Goal: Information Seeking & Learning: Check status

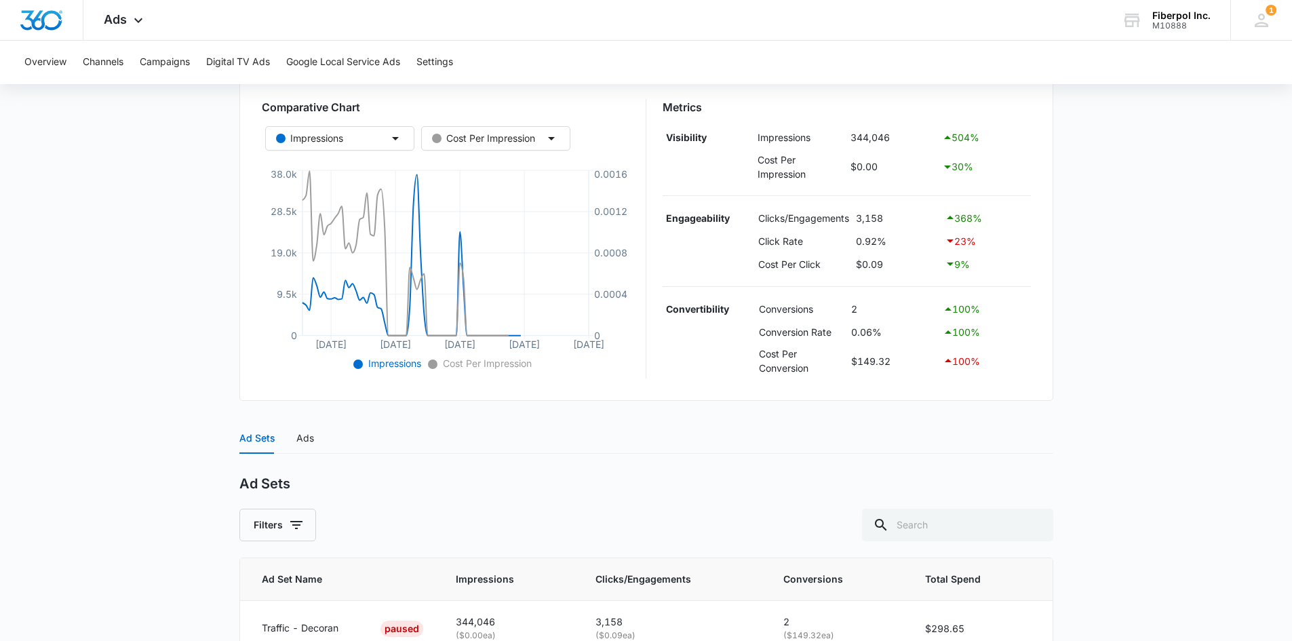
scroll to position [303, 0]
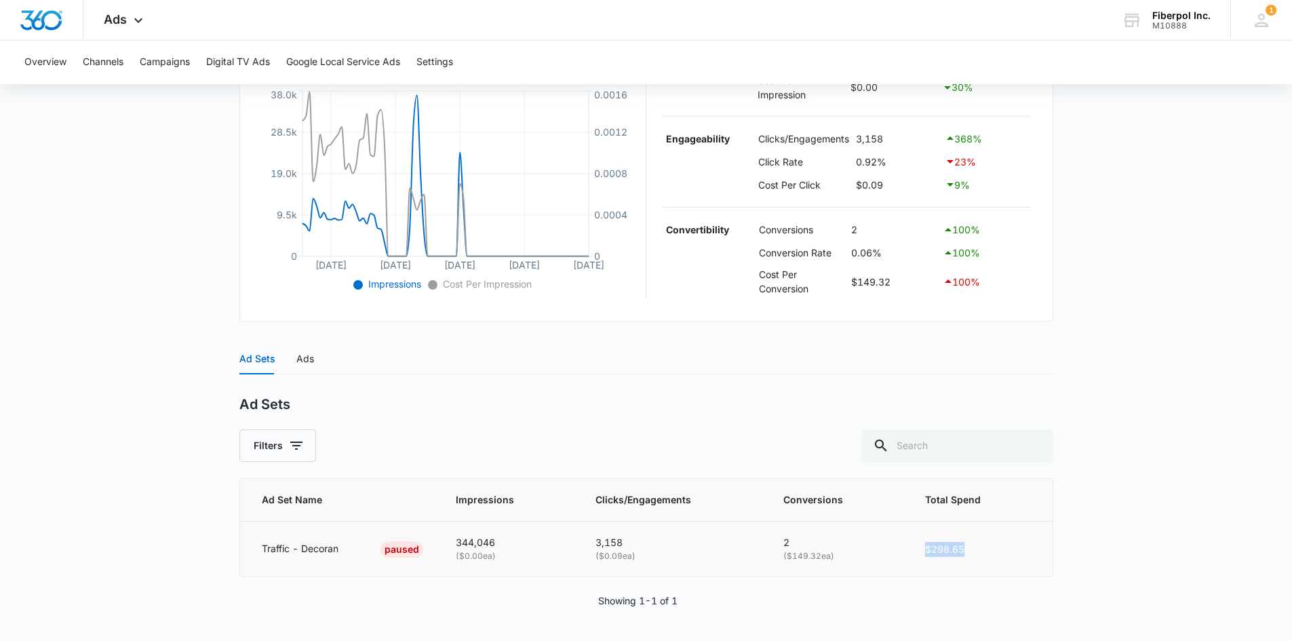
drag, startPoint x: 968, startPoint y: 548, endPoint x: 925, endPoint y: 550, distance: 42.8
click at [925, 550] on td "$298.65" at bounding box center [981, 549] width 144 height 55
copy td "$298.65"
click at [61, 60] on button "Overview" at bounding box center [45, 62] width 42 height 43
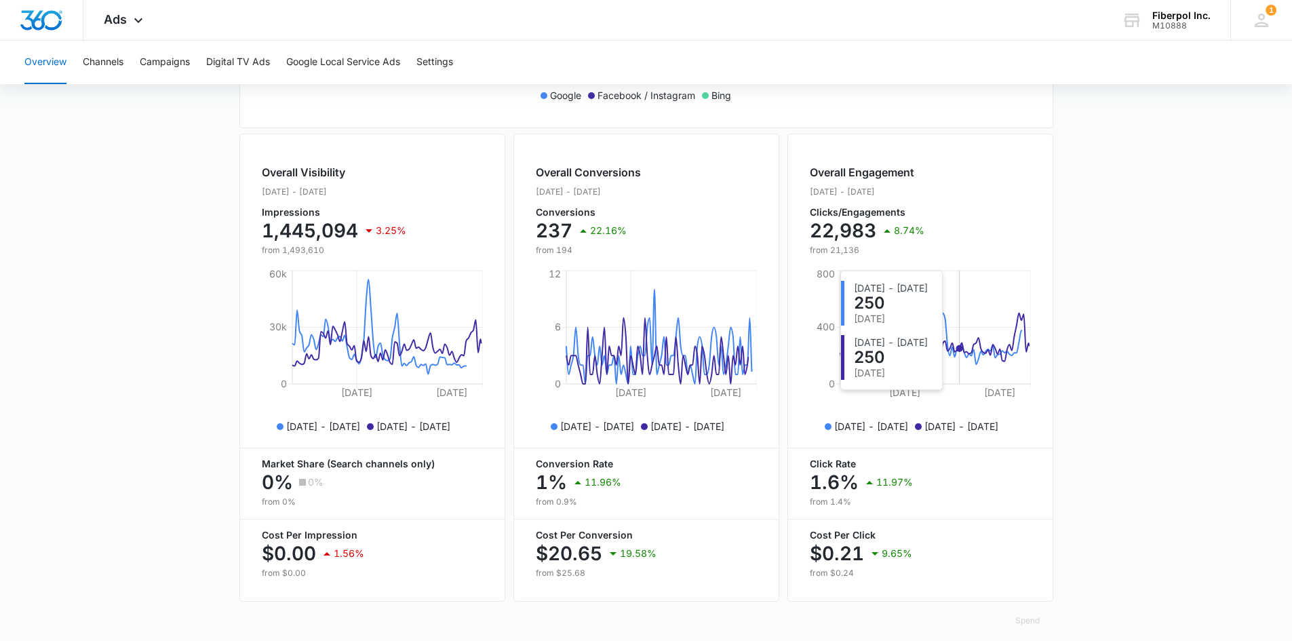
scroll to position [471, 0]
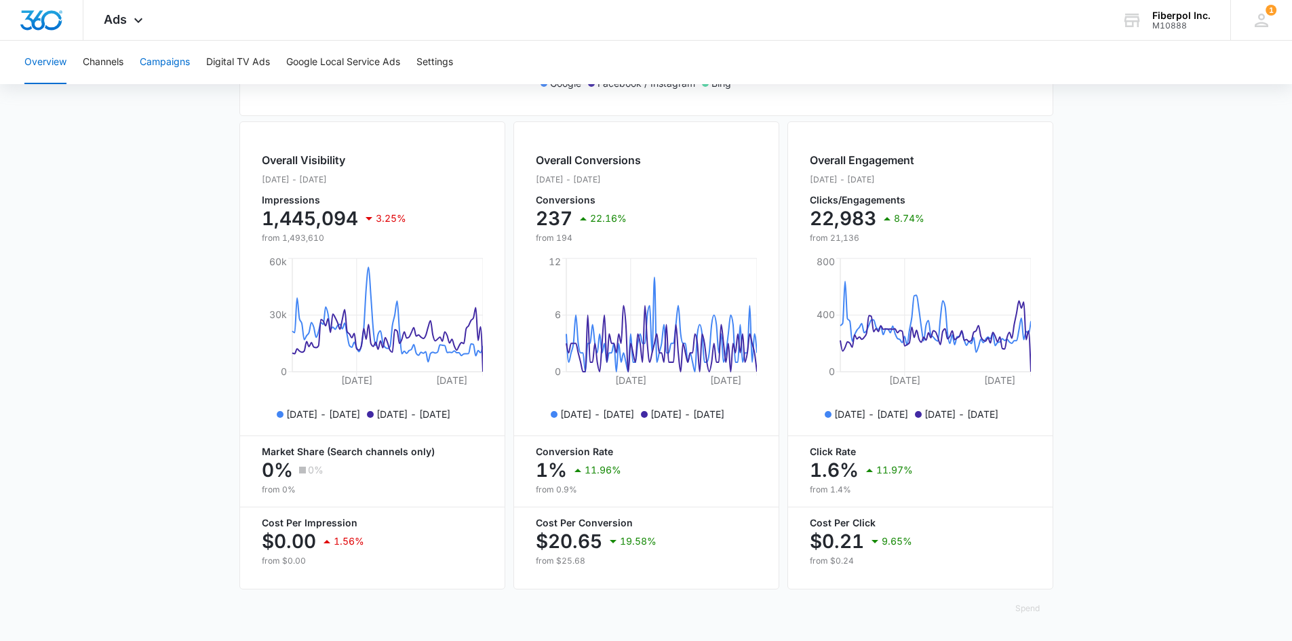
click at [158, 61] on button "Campaigns" at bounding box center [165, 62] width 50 height 43
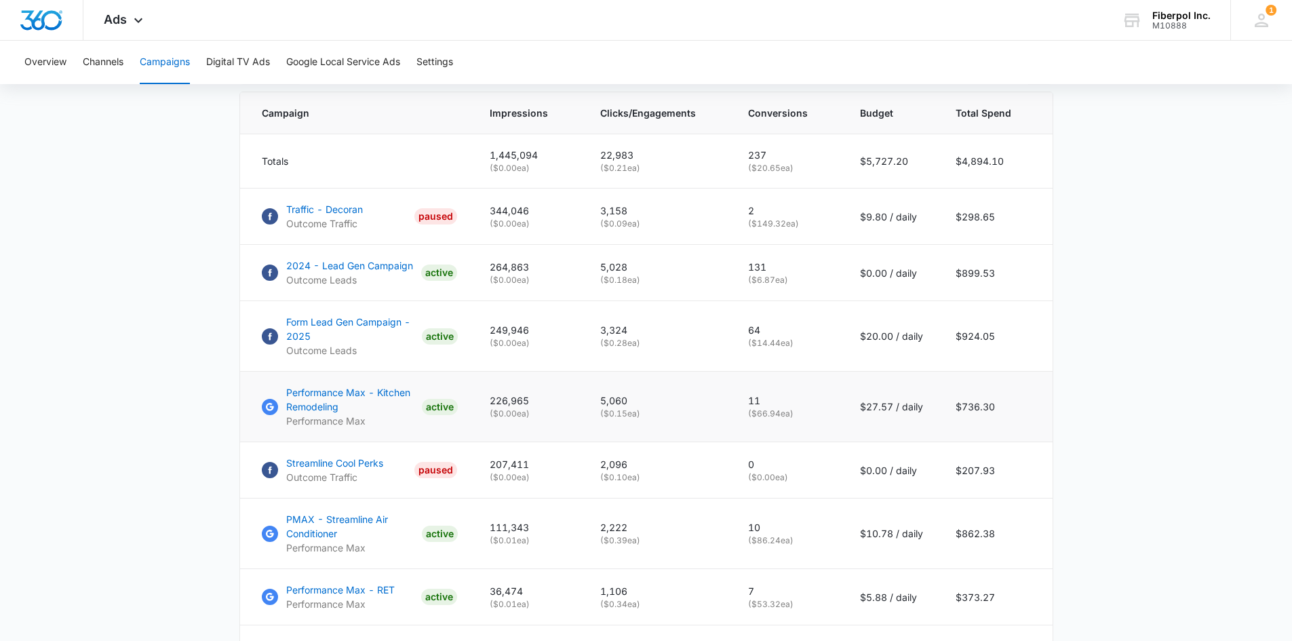
scroll to position [434, 0]
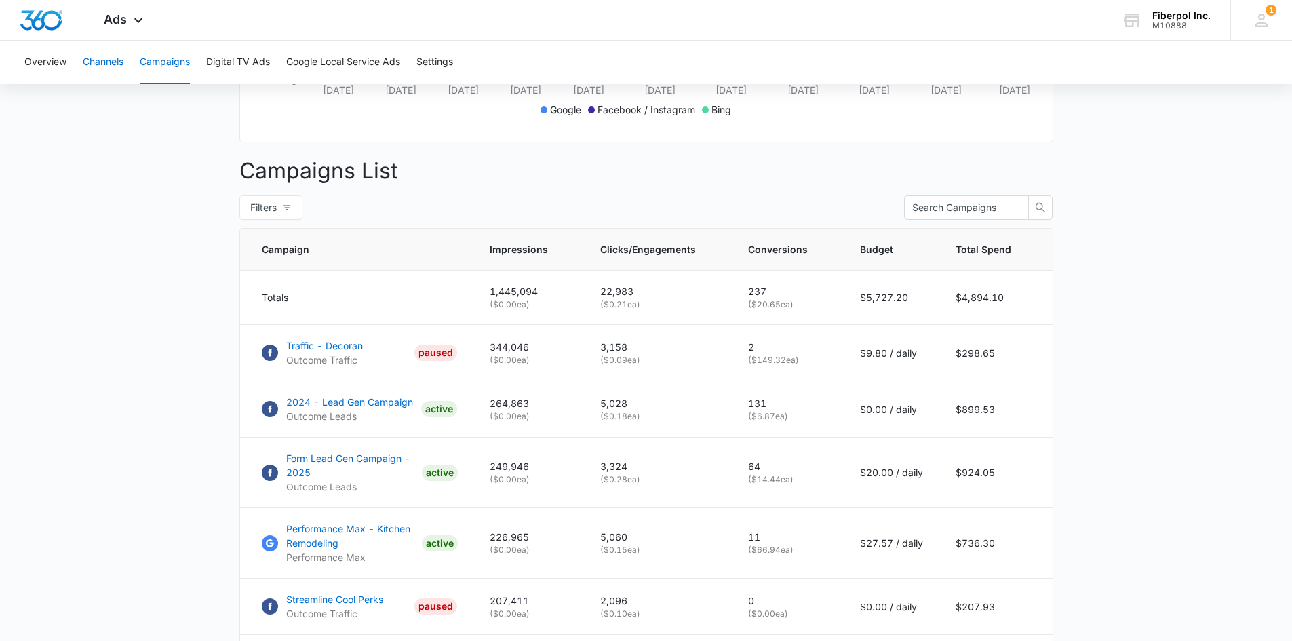
click at [117, 65] on button "Channels" at bounding box center [103, 62] width 41 height 43
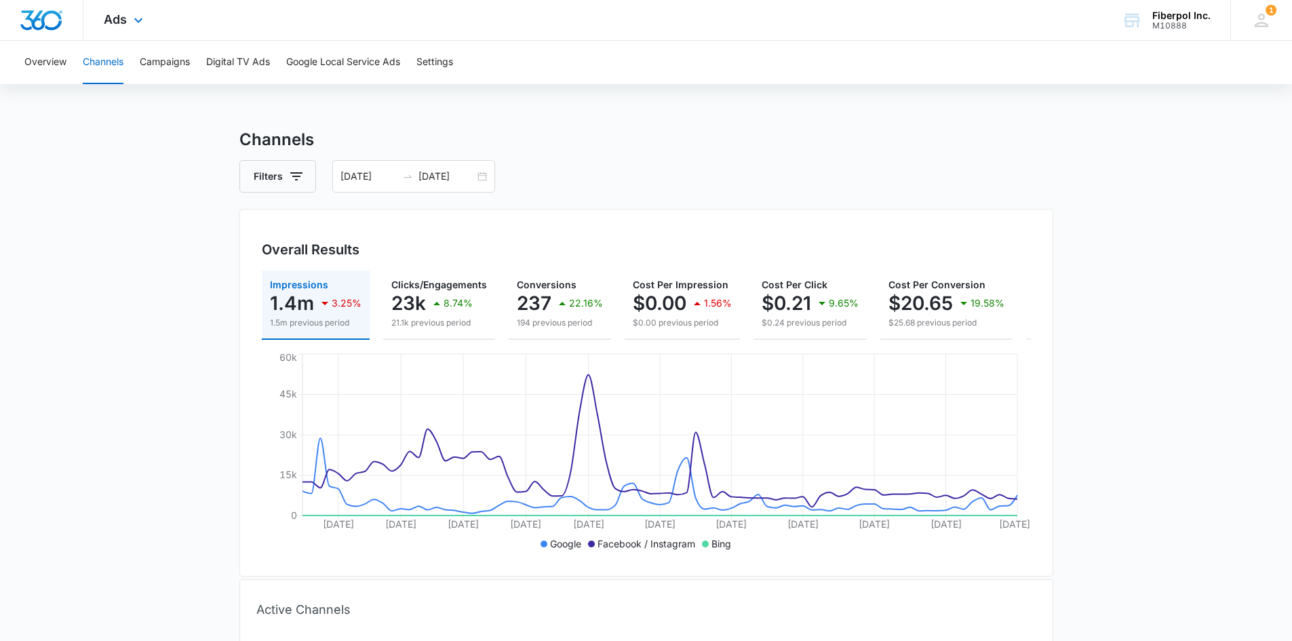
click at [119, 1] on div "Ads Apps Reputation Websites Forms CRM Email Social Content Ads Intelligence Fi…" at bounding box center [124, 20] width 83 height 40
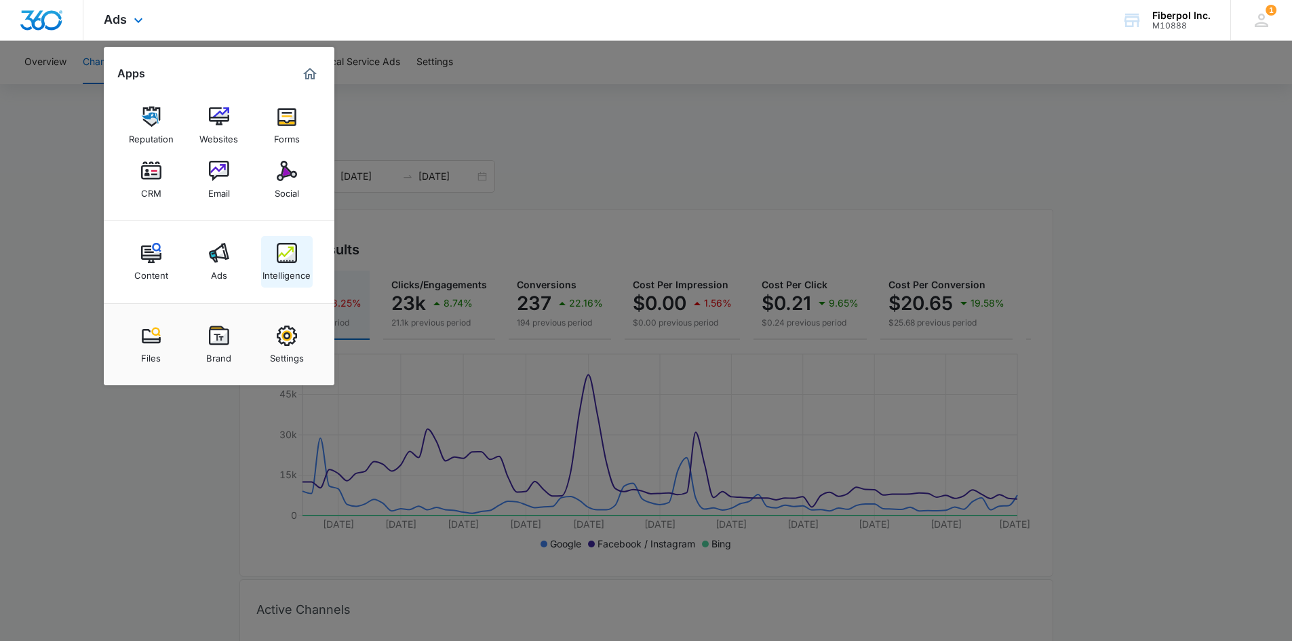
click at [289, 262] on img at bounding box center [287, 253] width 20 height 20
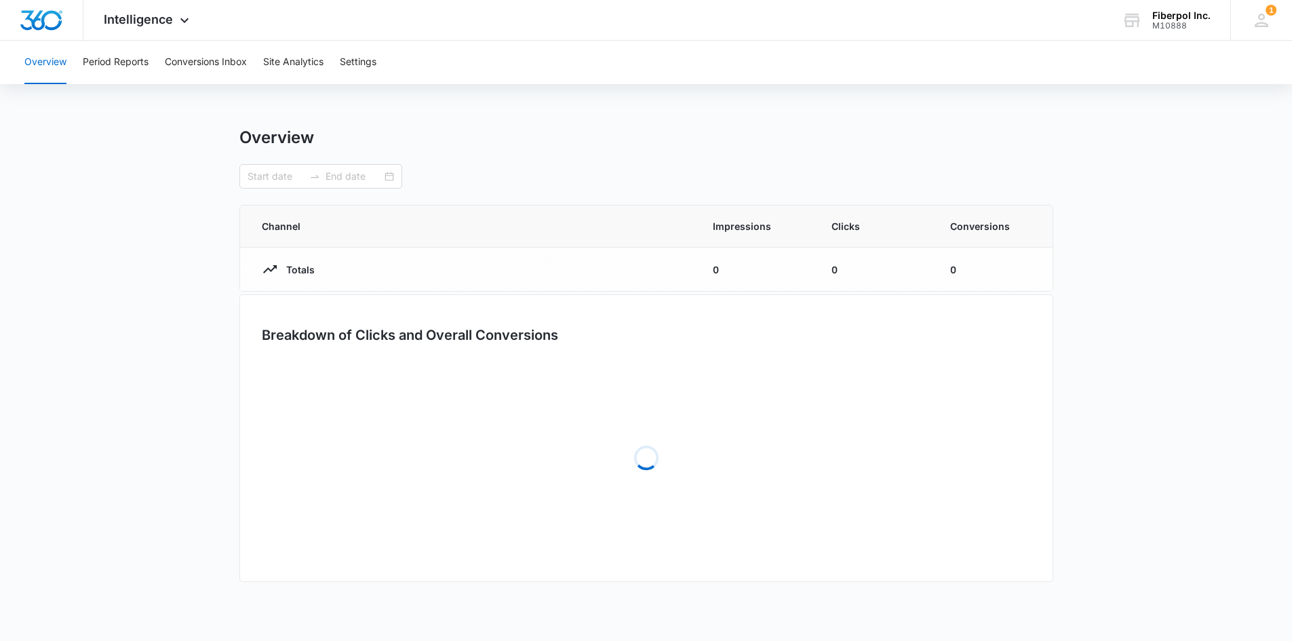
type input "[DATE]"
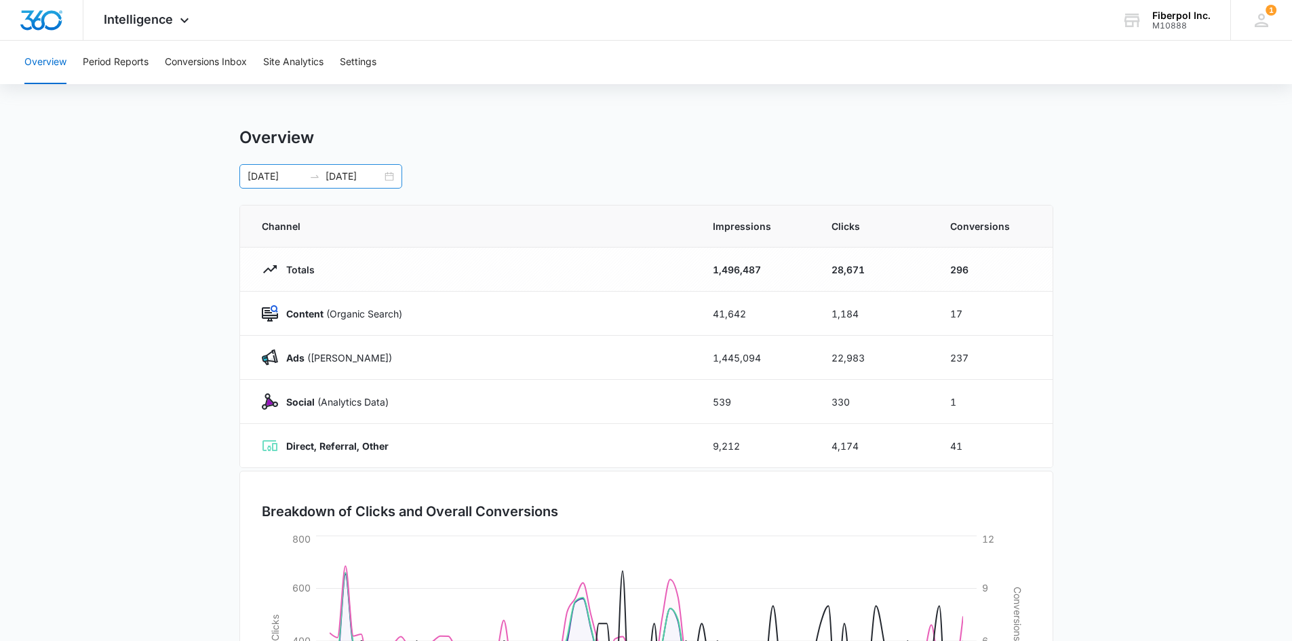
click at [286, 174] on input "[DATE]" at bounding box center [276, 176] width 56 height 15
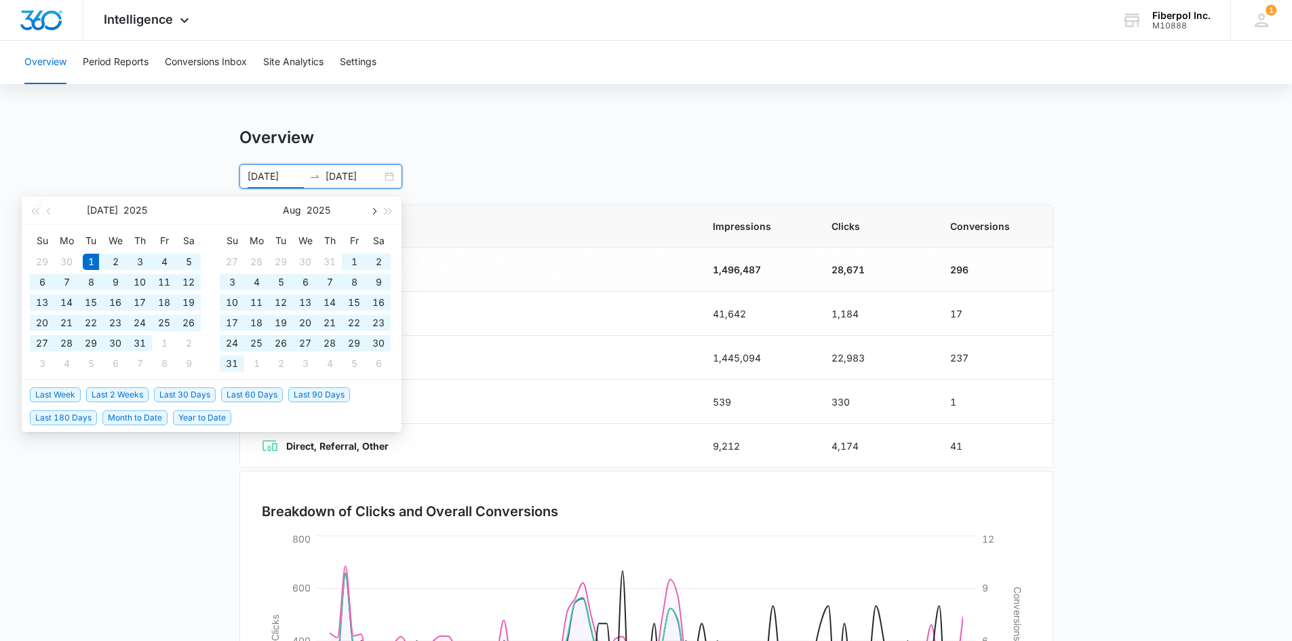
click at [370, 210] on span "button" at bounding box center [373, 211] width 7 height 7
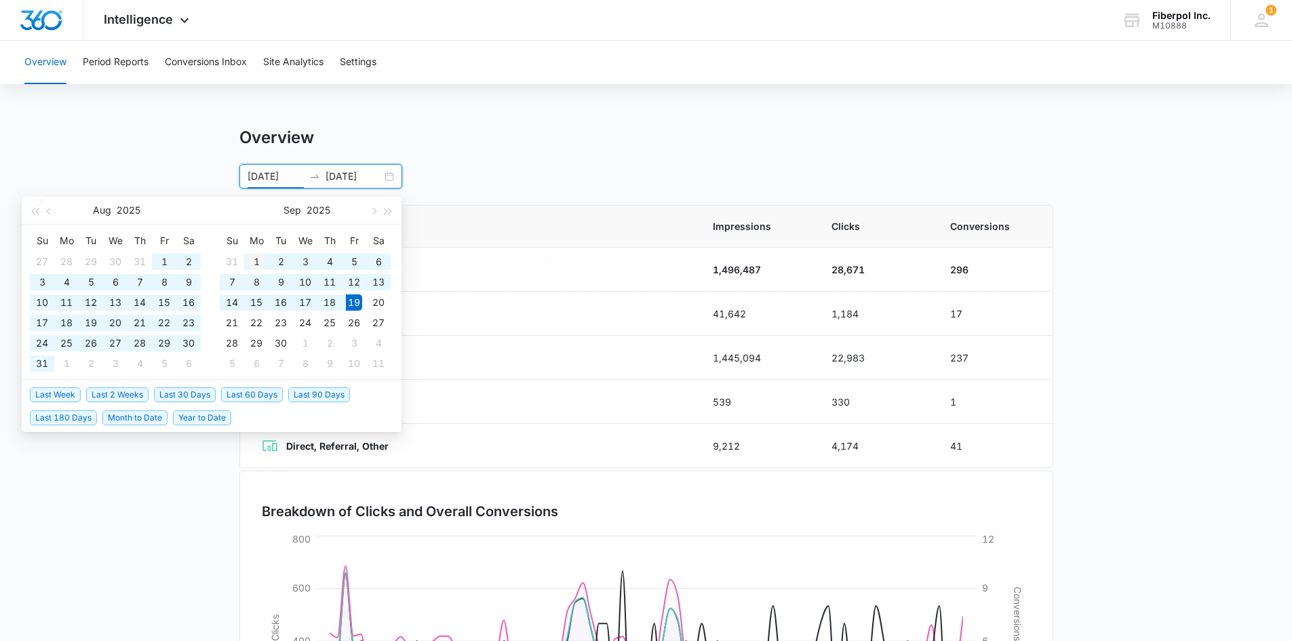
type input "[DATE]"
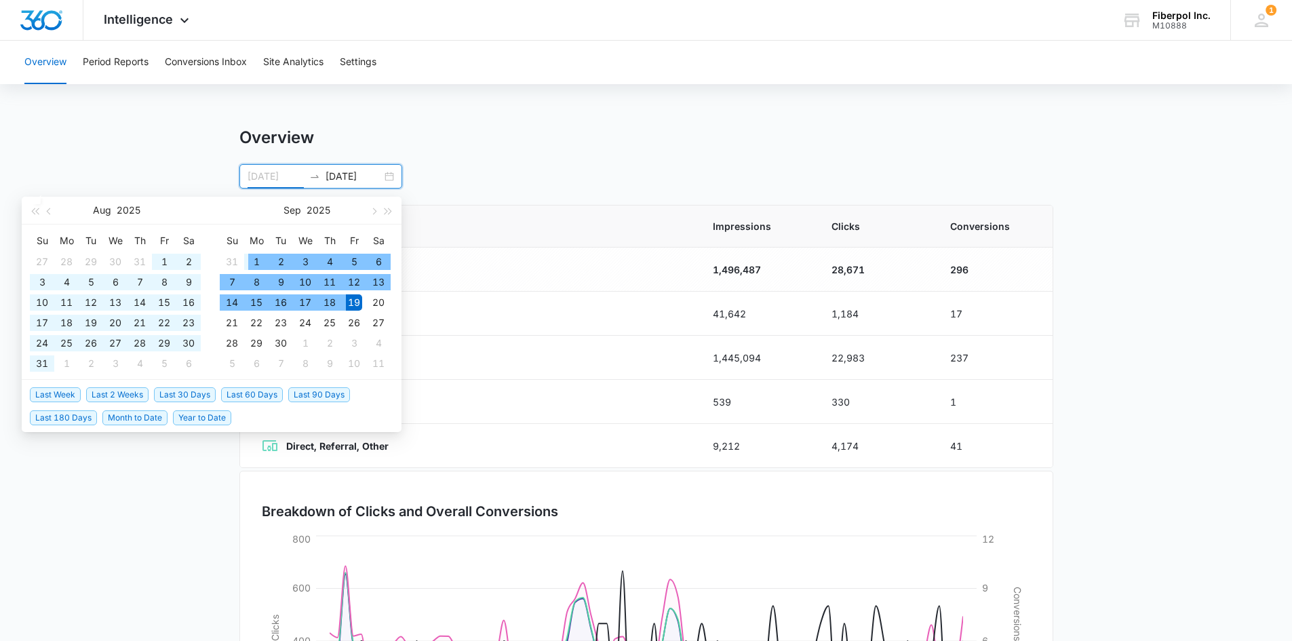
click at [251, 260] on div "1" at bounding box center [256, 262] width 16 height 16
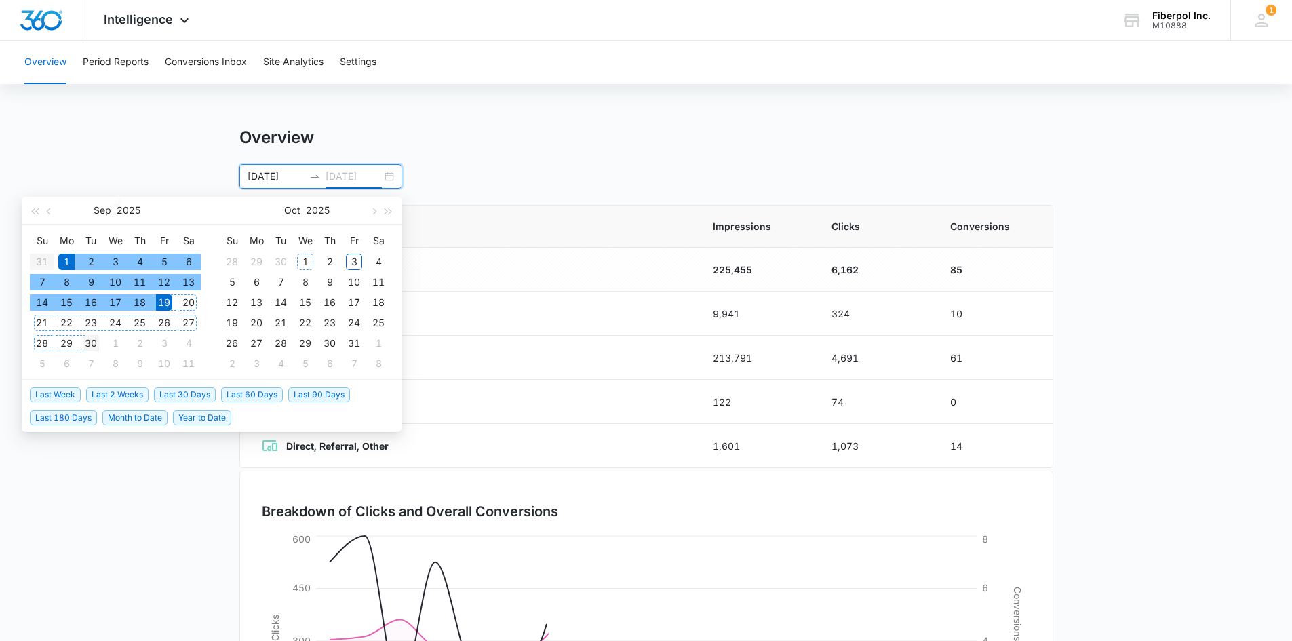
type input "[DATE]"
click at [89, 343] on div "30" at bounding box center [91, 343] width 16 height 16
